Goal: Navigation & Orientation: Understand site structure

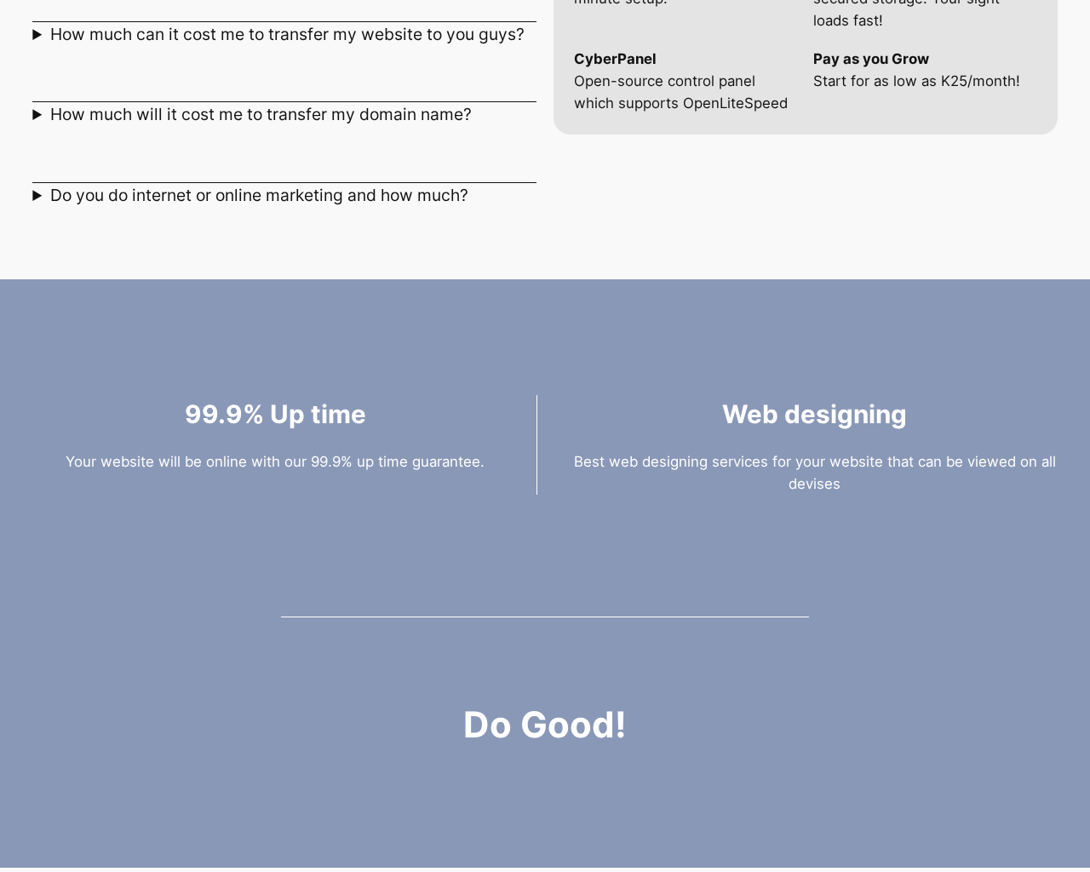
scroll to position [2355, 0]
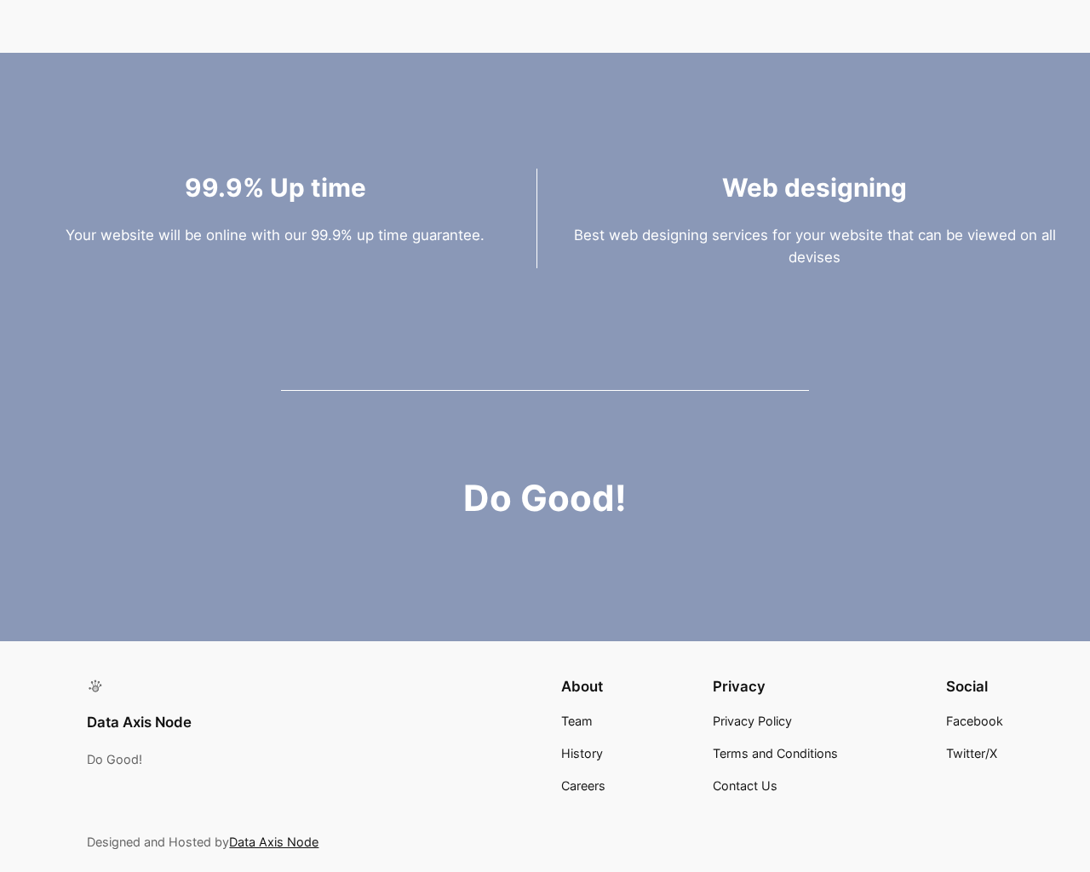
scroll to position [2355, 0]
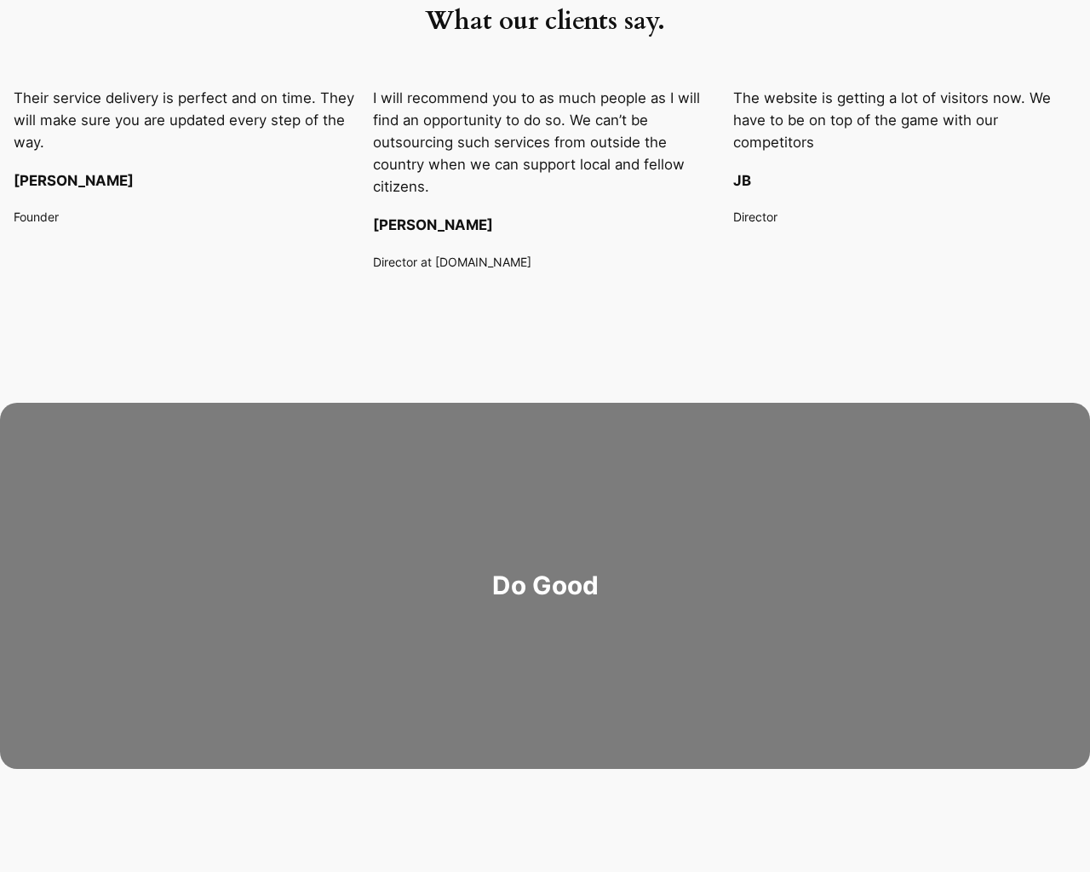
scroll to position [2443, 0]
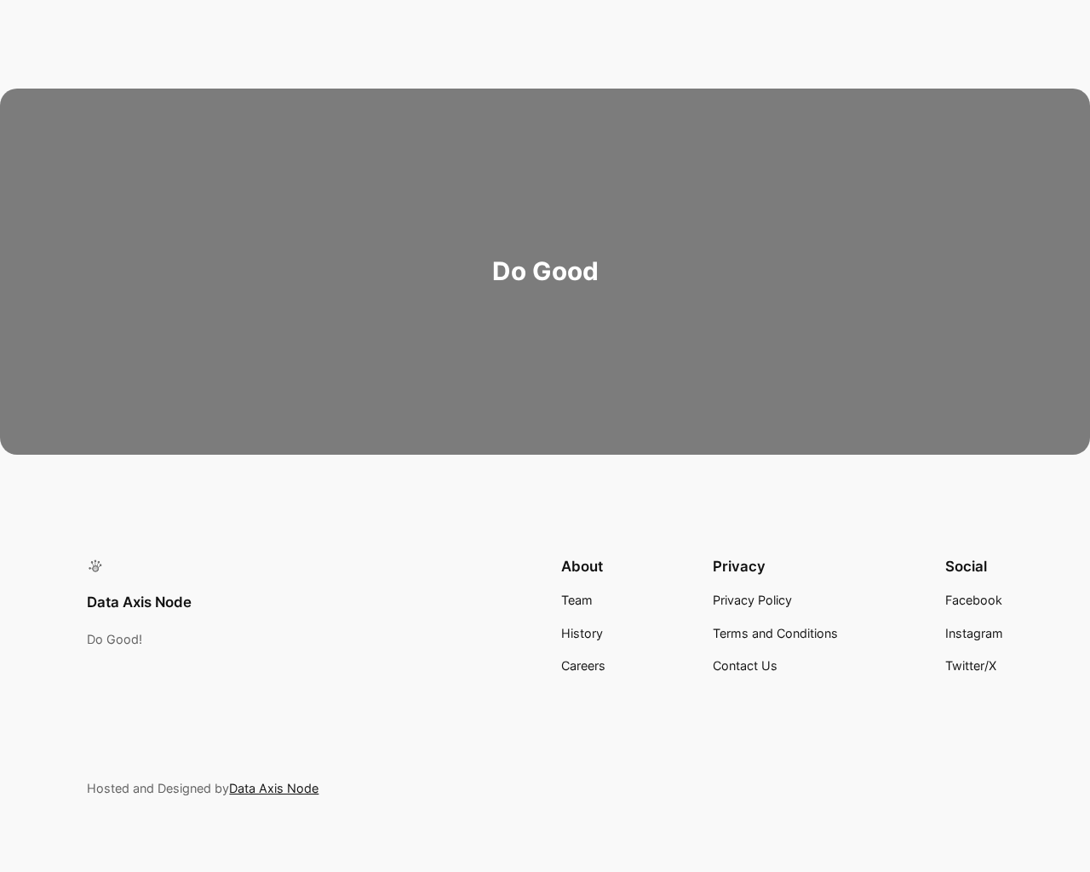
scroll to position [2443, 0]
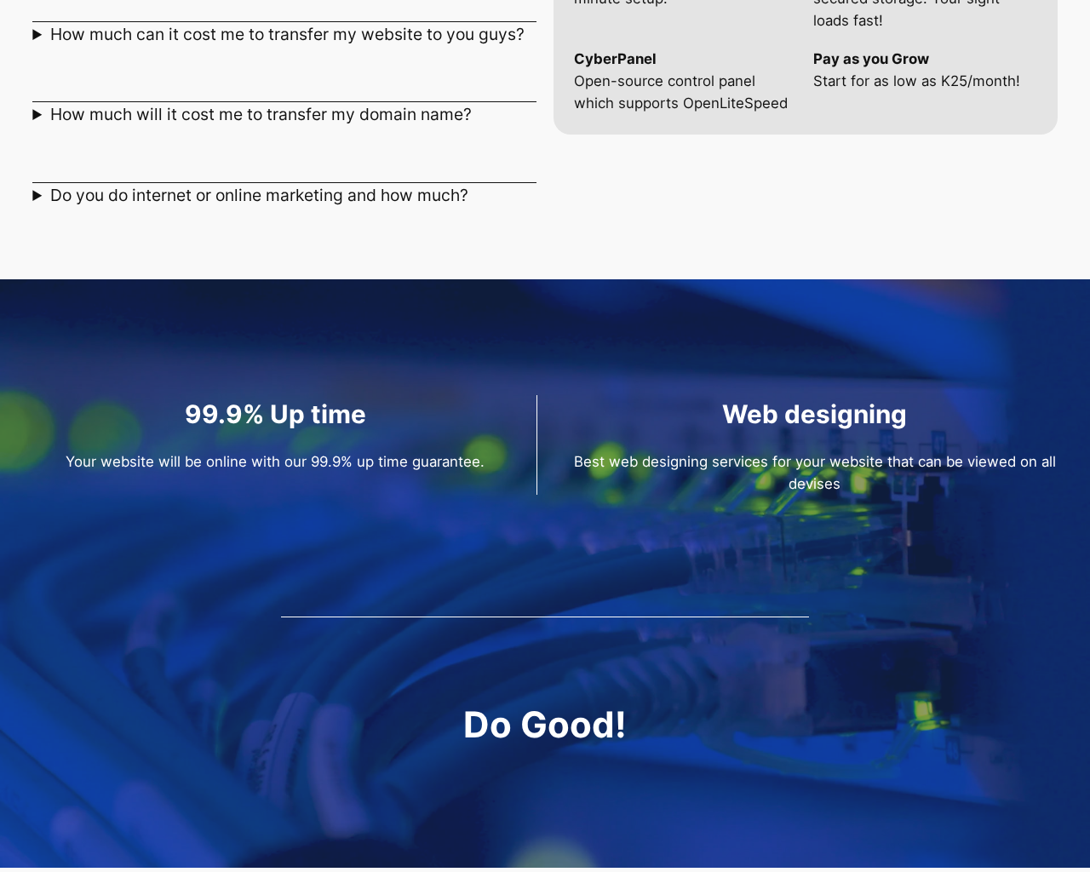
scroll to position [2355, 0]
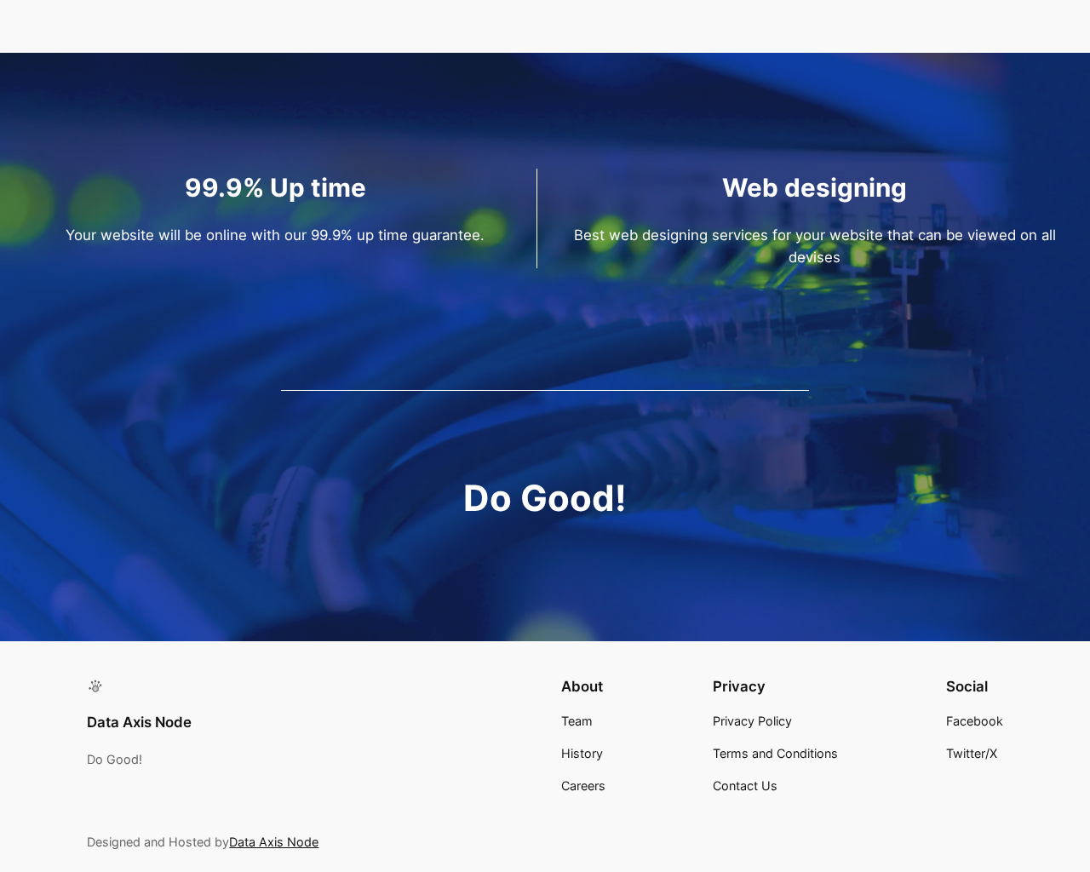
scroll to position [2355, 0]
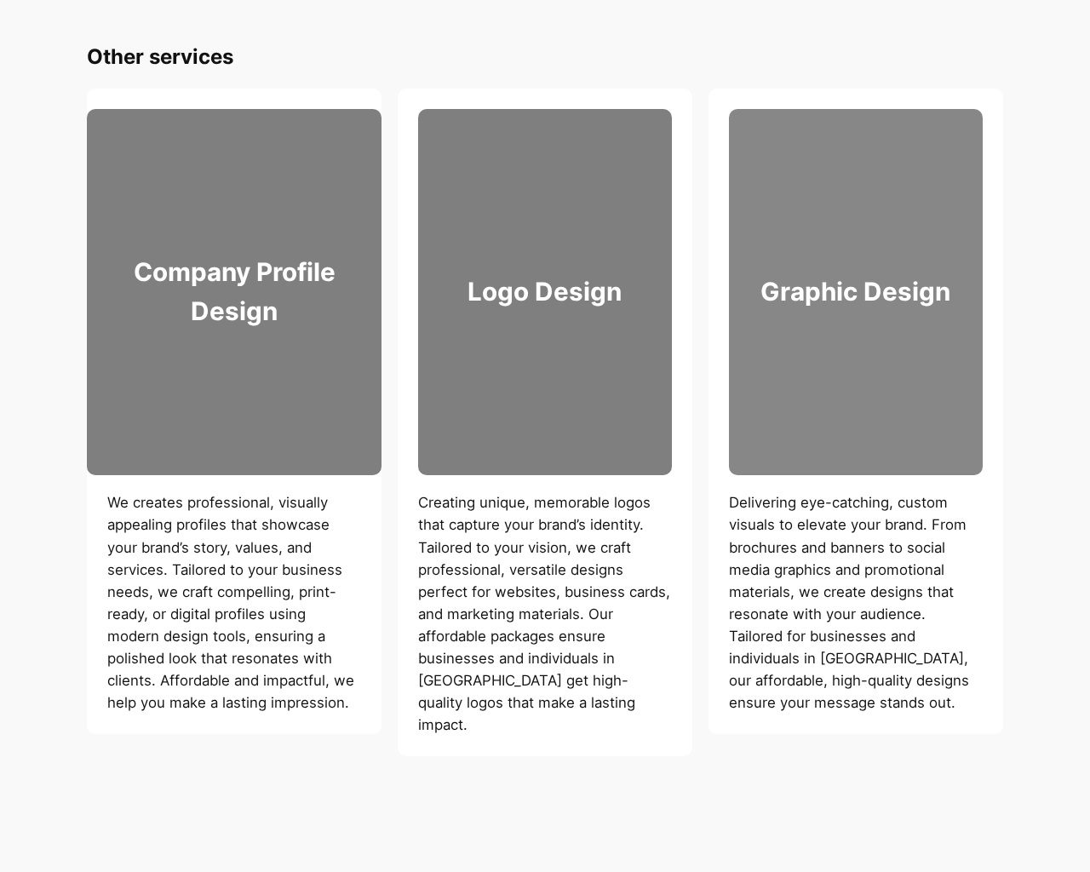
scroll to position [3159, 0]
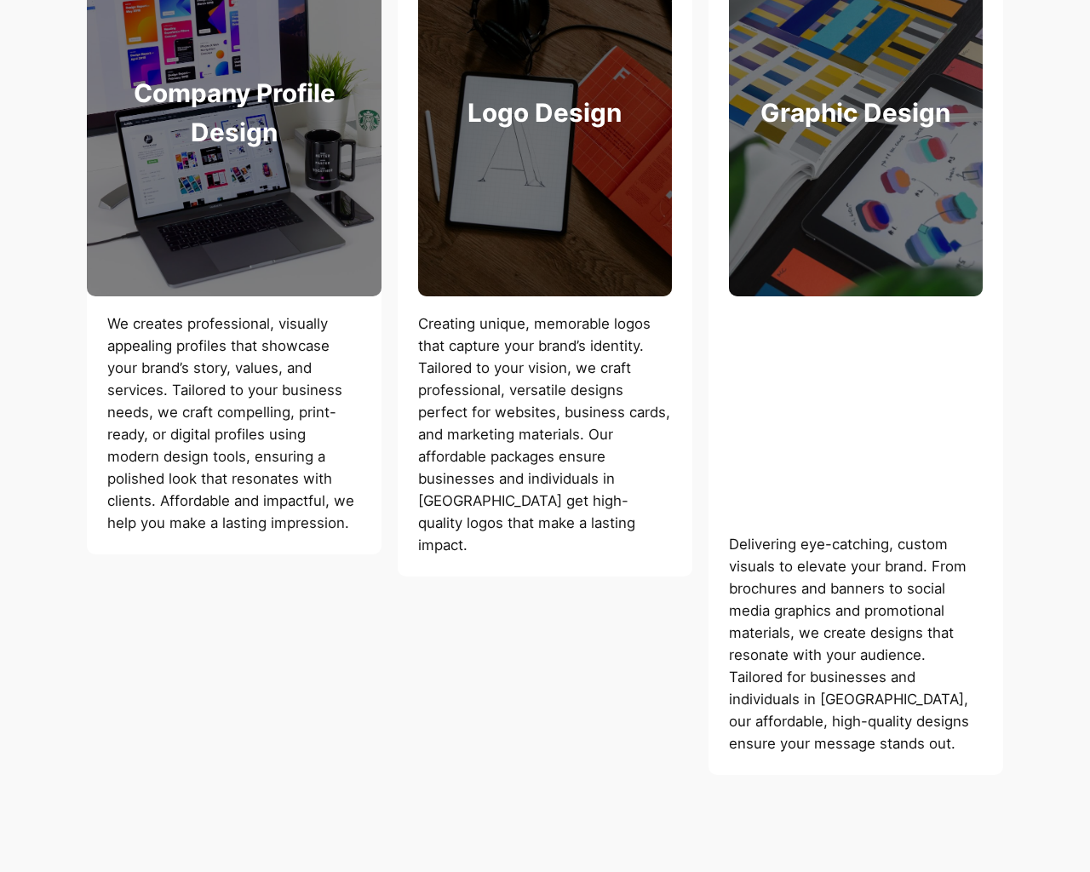
scroll to position [3159, 0]
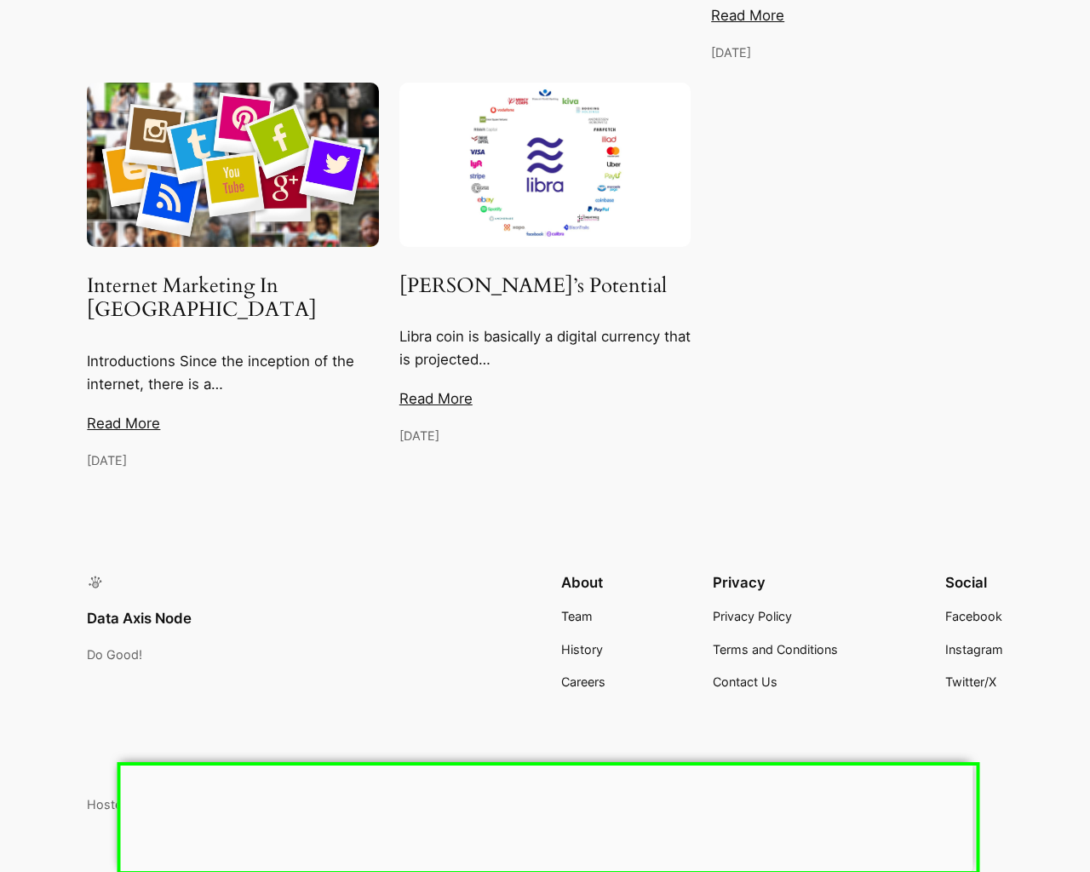
scroll to position [1856, 0]
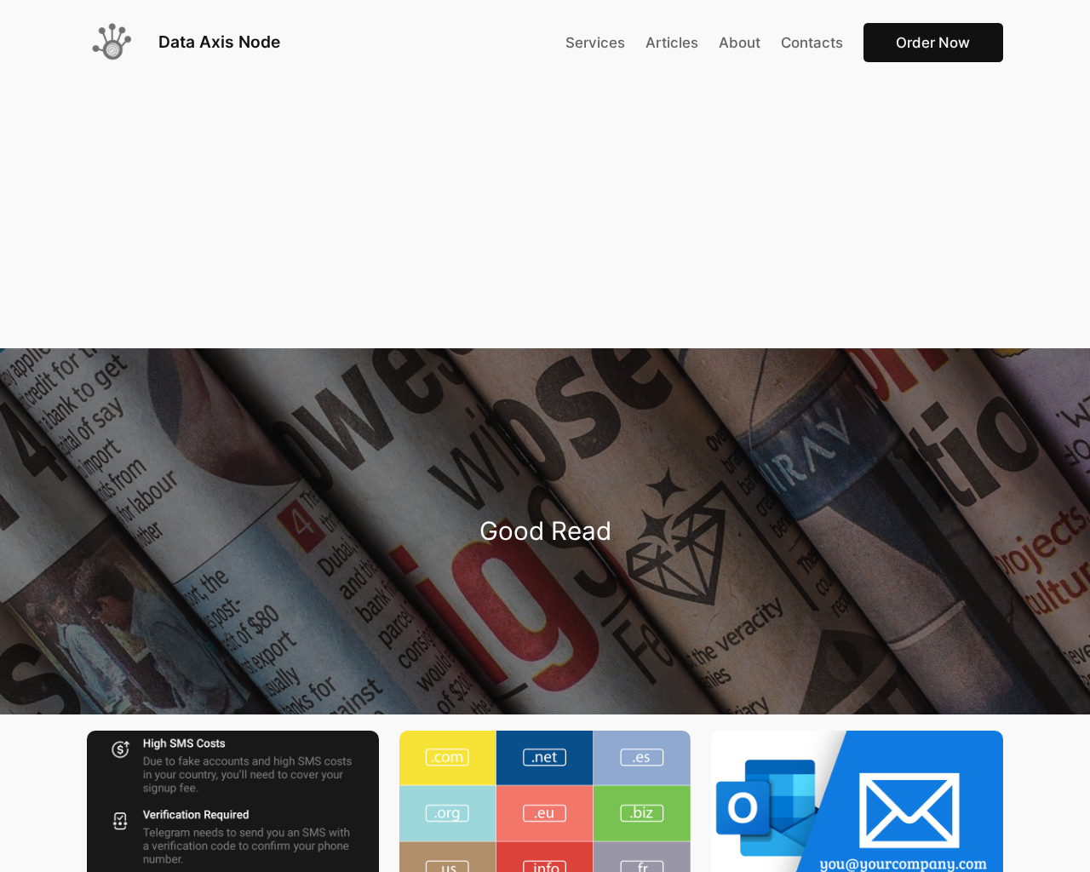
scroll to position [1946, 0]
